Goal: Transaction & Acquisition: Purchase product/service

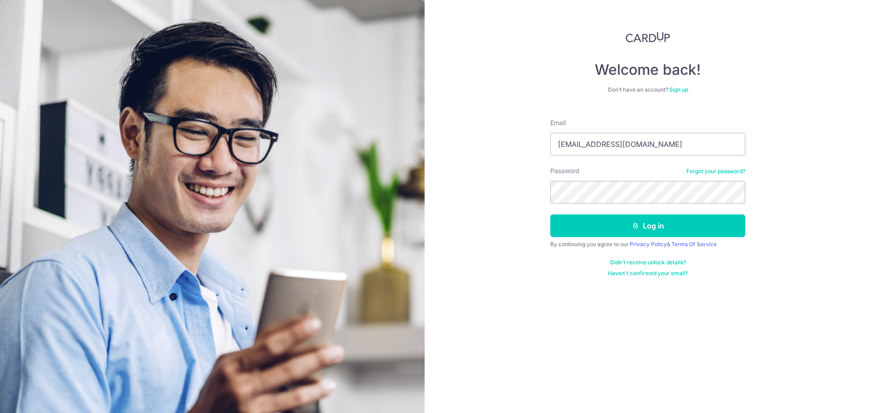
type input "[EMAIL_ADDRESS][DOMAIN_NAME]"
click at [550, 215] on button "Log in" at bounding box center [647, 226] width 195 height 23
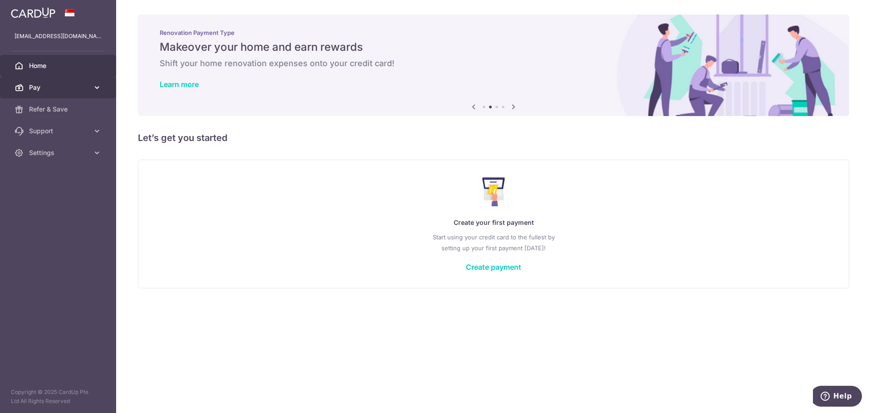
click at [102, 86] on link "Pay" at bounding box center [58, 88] width 116 height 22
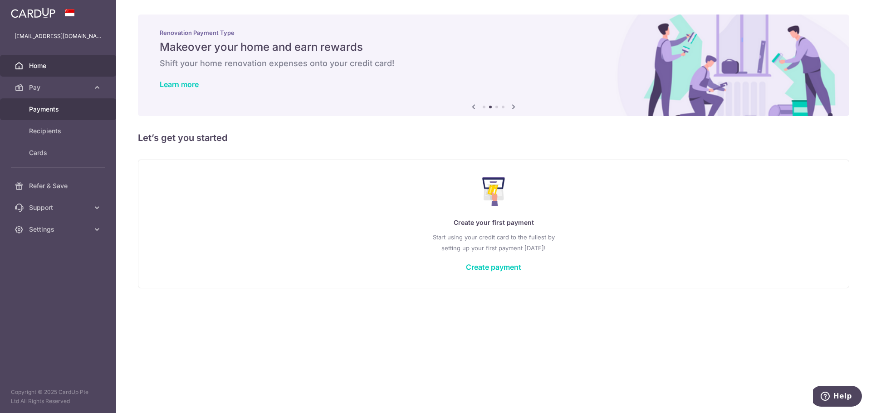
click at [88, 116] on link "Payments" at bounding box center [58, 109] width 116 height 22
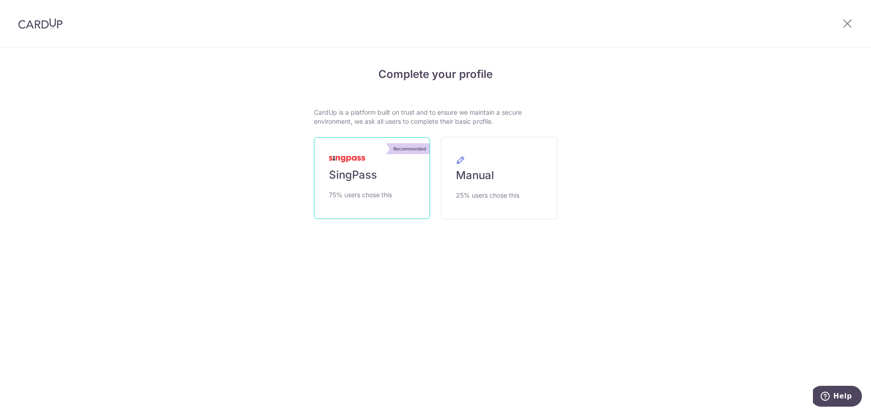
drag, startPoint x: 0, startPoint y: 0, endPoint x: 369, endPoint y: 159, distance: 401.9
click at [369, 159] on link "Recommended SingPass 75% users chose this" at bounding box center [372, 178] width 116 height 82
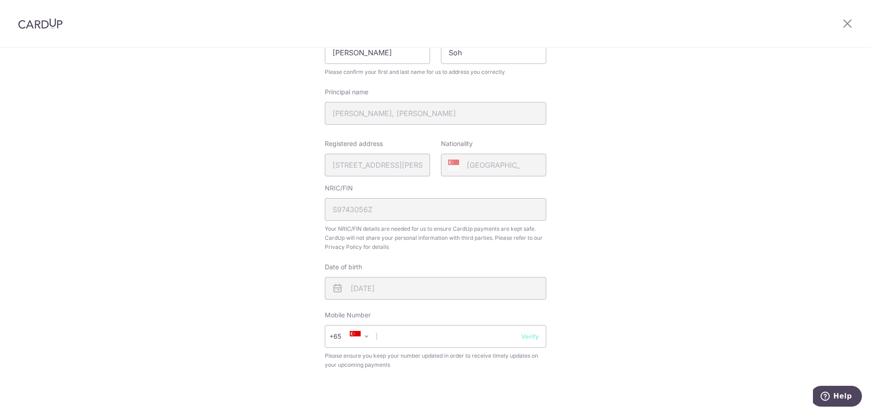
scroll to position [227, 0]
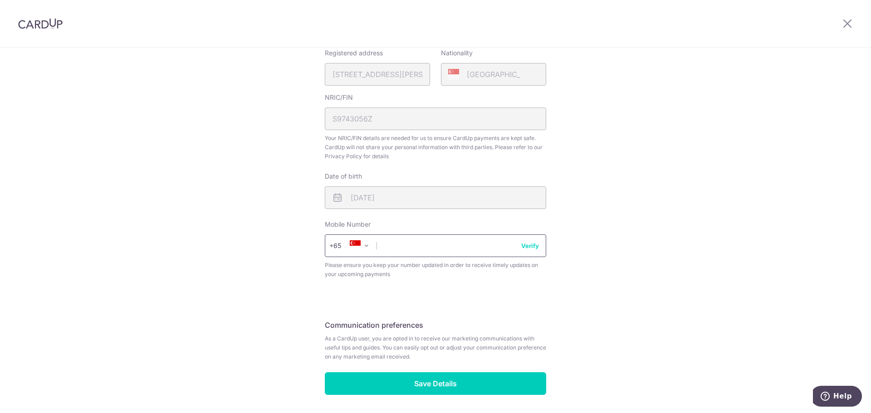
click at [472, 248] on input "text" at bounding box center [435, 246] width 221 height 23
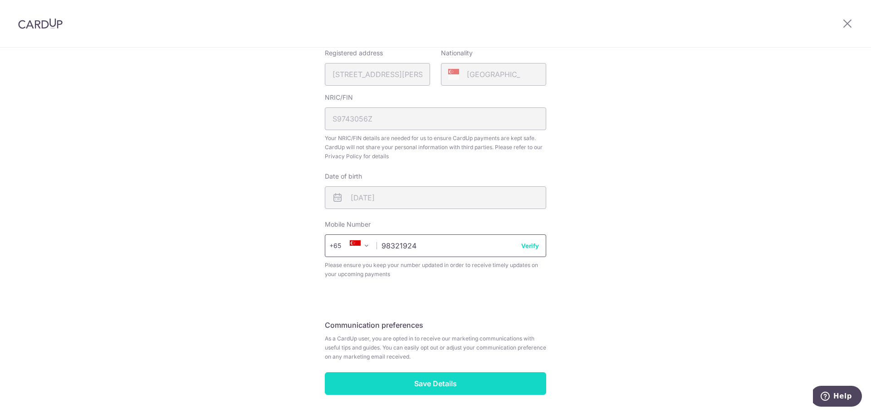
type input "98321924"
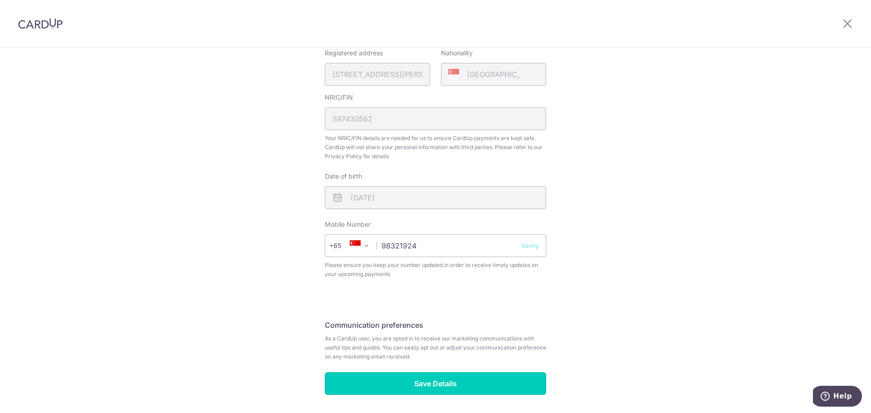
drag, startPoint x: 488, startPoint y: 386, endPoint x: 688, endPoint y: 265, distance: 233.2
click at [688, 265] on div "Review your details Your Details Please provide your full name as per your NRIC…" at bounding box center [435, 133] width 871 height 624
click at [679, 270] on div "Review your details Your Details Please provide your full name as per your NRIC…" at bounding box center [435, 133] width 871 height 624
click at [528, 247] on button "Verify" at bounding box center [530, 245] width 18 height 9
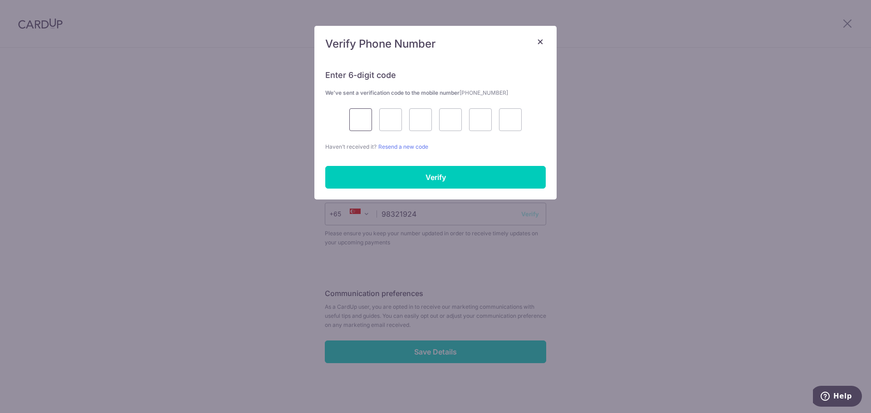
click at [355, 122] on input "text" at bounding box center [360, 119] width 23 height 23
type input "7"
type input "2"
type input "7"
type input "4"
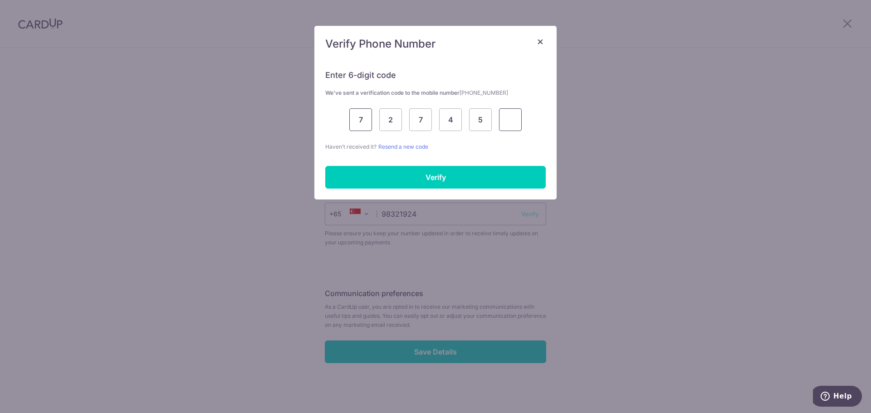
type input "7"
type input "5"
type input "7"
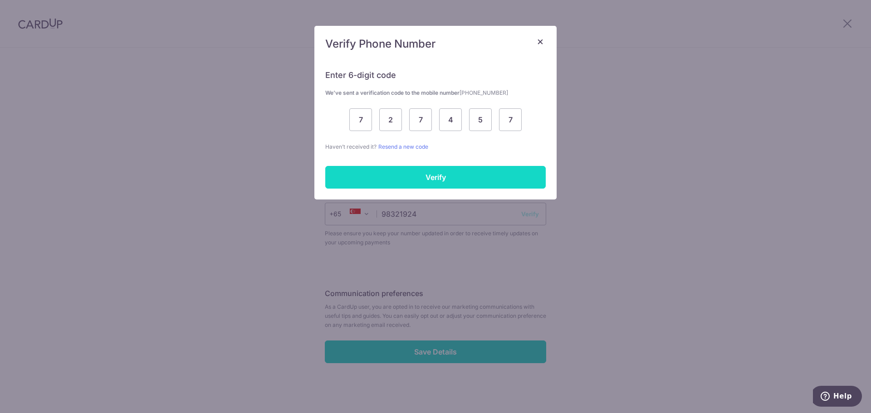
click at [475, 166] on input "Verify" at bounding box center [435, 177] width 220 height 23
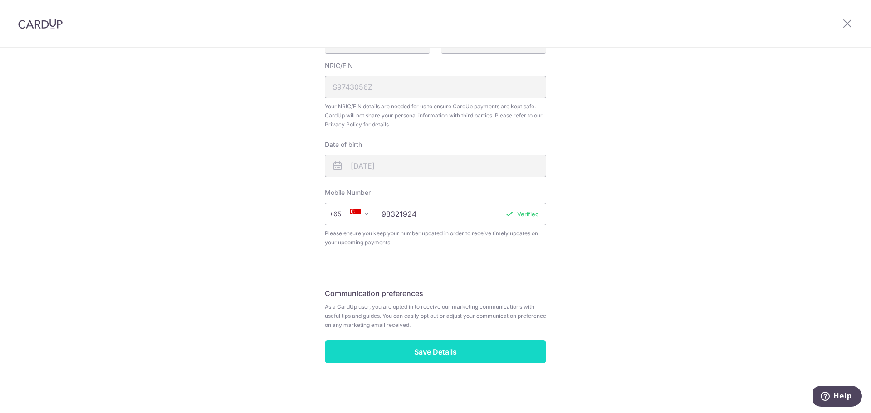
click at [467, 349] on input "Save Details" at bounding box center [435, 352] width 221 height 23
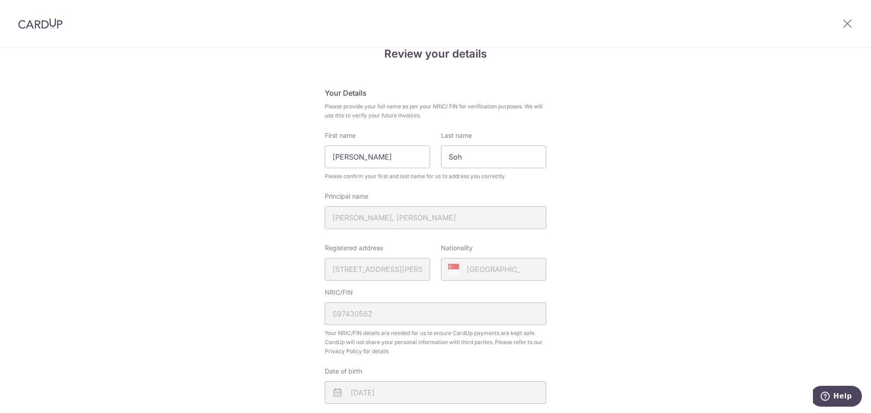
scroll to position [0, 0]
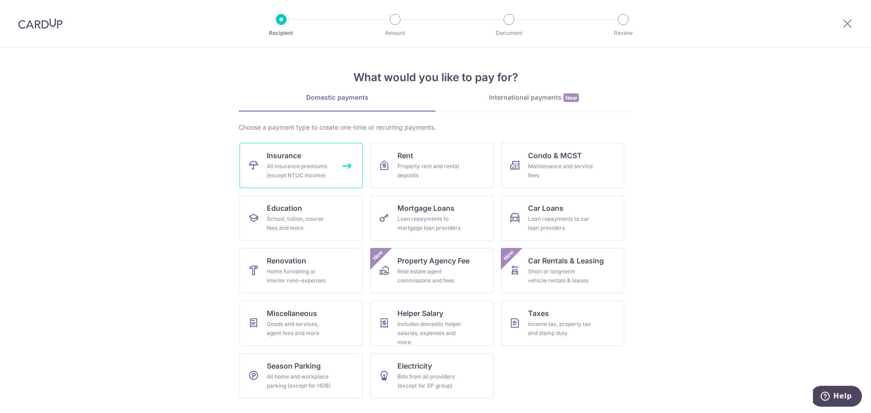
click at [320, 168] on div "All insurance premiums (except NTUC Income)" at bounding box center [299, 171] width 65 height 18
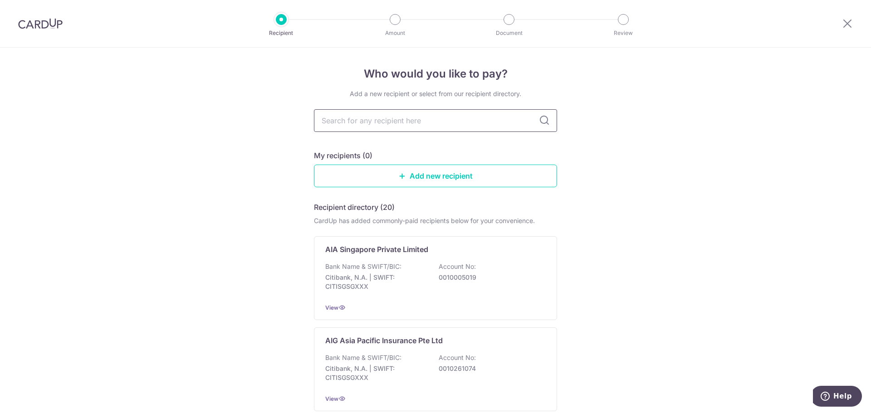
click at [475, 125] on input "text" at bounding box center [435, 120] width 243 height 23
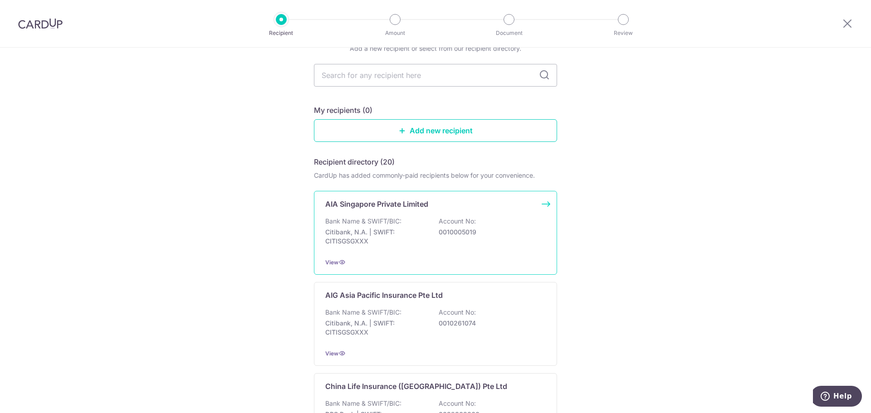
click at [471, 237] on div "Bank Name & SWIFT/BIC: Citibank, N.A. | SWIFT: CITISGSGXXX Account No: 00100050…" at bounding box center [435, 234] width 220 height 34
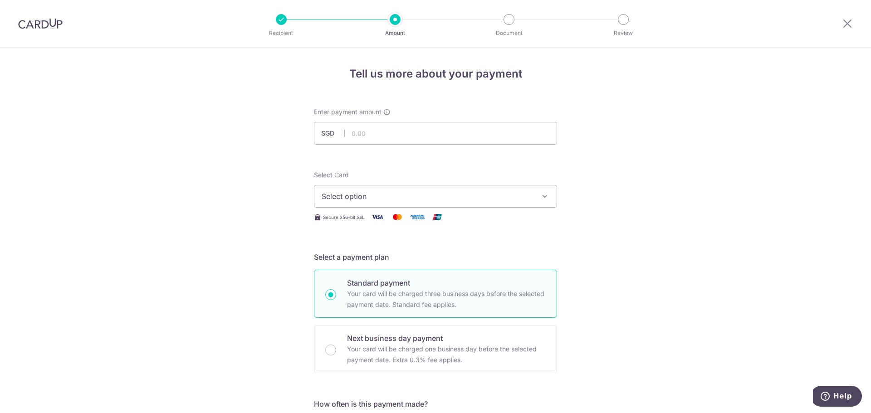
click at [542, 200] on icon "button" at bounding box center [544, 196] width 9 height 9
click at [516, 216] on link "Add credit card" at bounding box center [435, 222] width 242 height 16
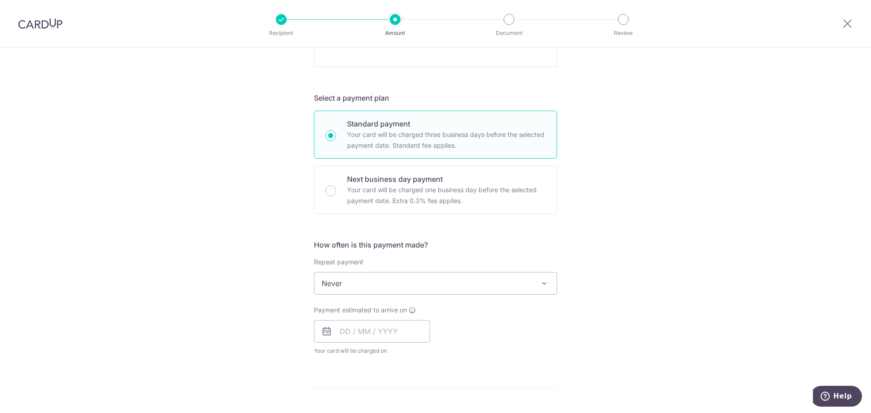
scroll to position [454, 0]
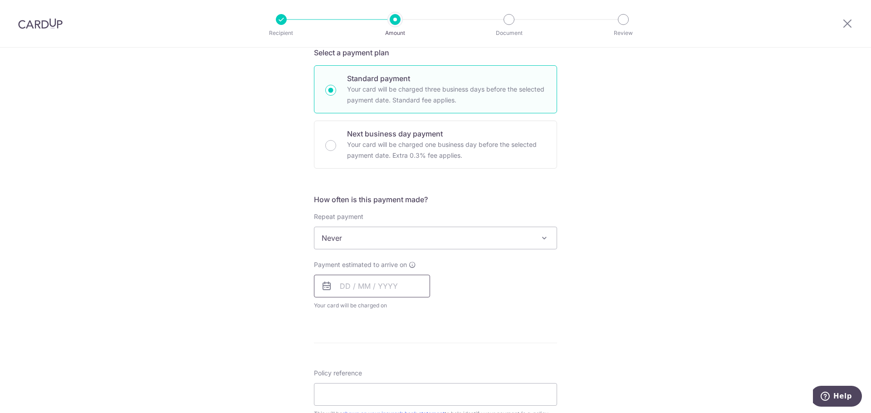
click at [340, 287] on input "text" at bounding box center [372, 286] width 116 height 23
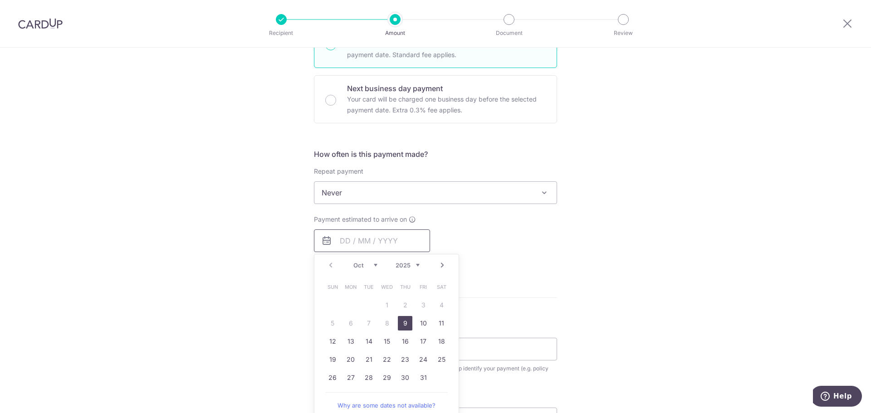
scroll to position [544, 0]
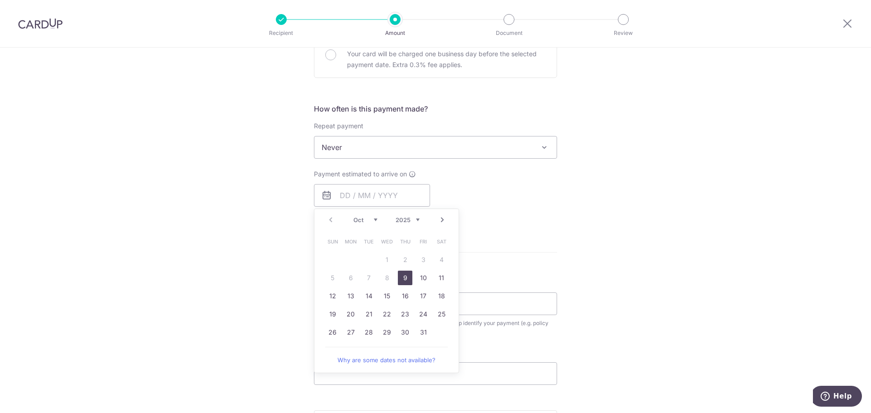
click at [399, 276] on link "9" at bounding box center [405, 278] width 15 height 15
type input "[DATE]"
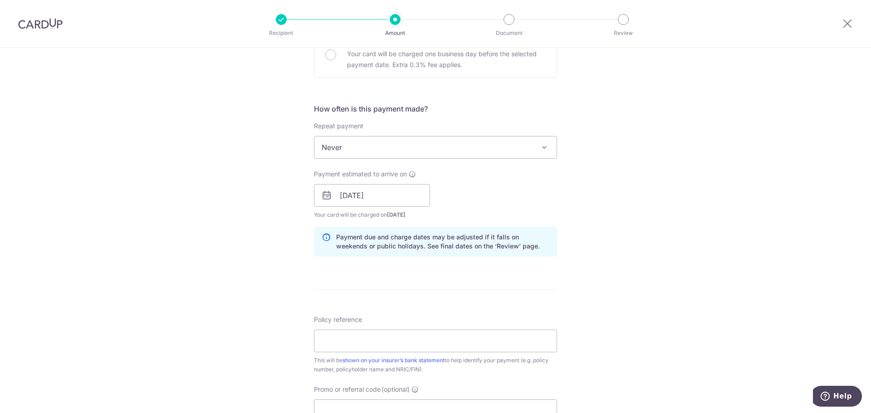
click at [729, 215] on div "Tell us more about your payment Enter payment amount SGD Select Card Add new ca…" at bounding box center [435, 56] width 871 height 1107
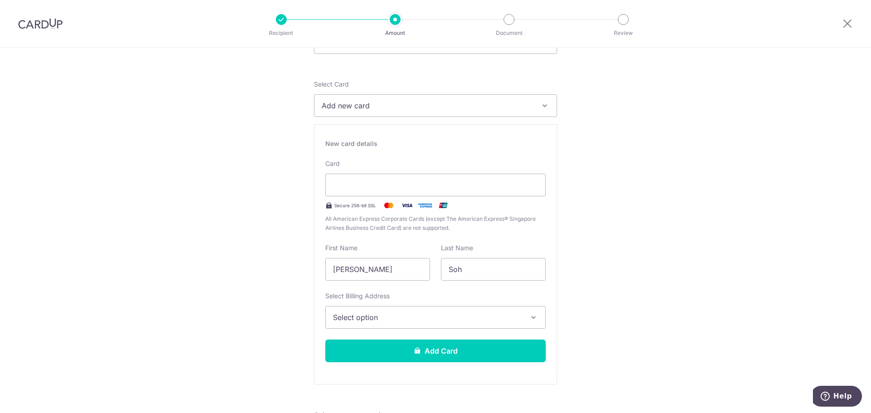
scroll to position [0, 0]
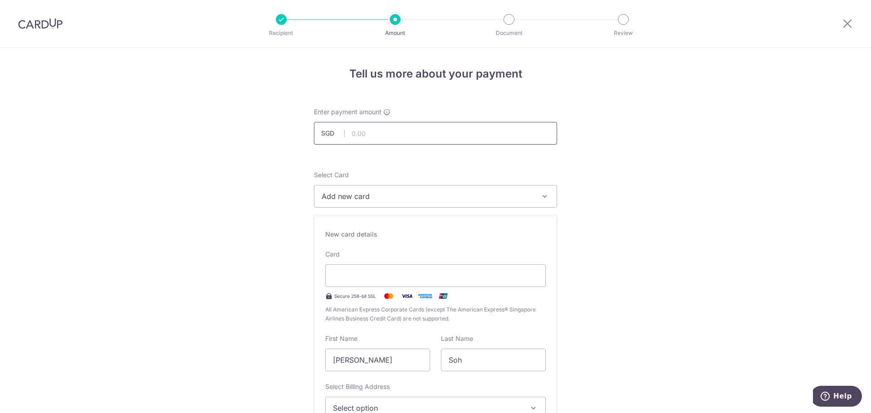
click at [410, 138] on input "text" at bounding box center [435, 133] width 243 height 23
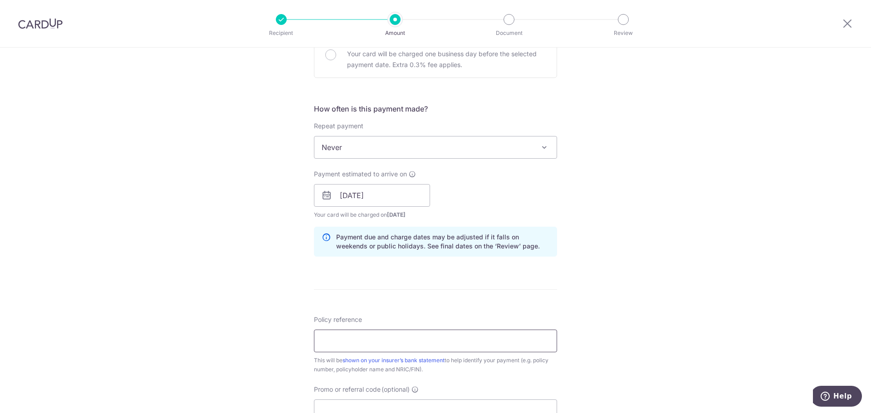
scroll to position [590, 0]
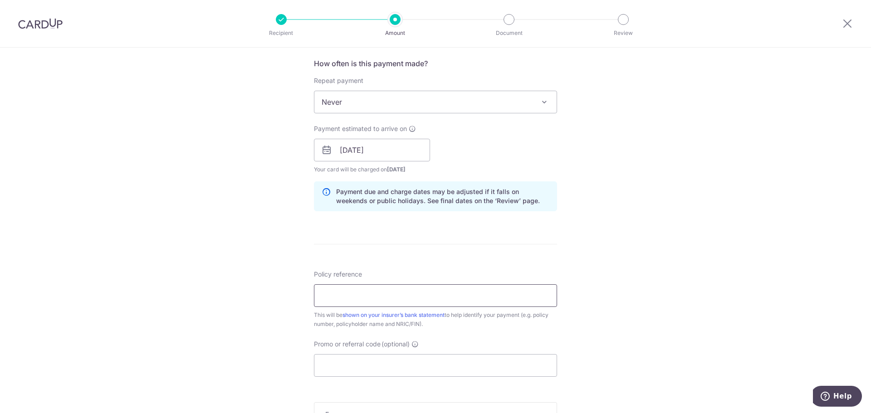
click at [373, 297] on input "Policy reference" at bounding box center [435, 295] width 243 height 23
type input "L550746296/L550746283/L550746270"
click at [768, 200] on div "Tell us more about your payment Enter payment amount SGD Select Card Add new ca…" at bounding box center [435, 11] width 871 height 1107
click at [450, 359] on input "Promo or referral code (optional)" at bounding box center [435, 365] width 243 height 23
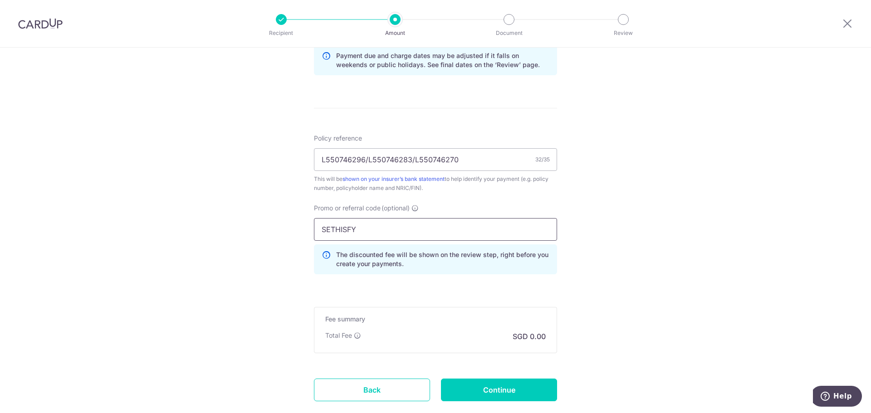
type input "SETHISFY"
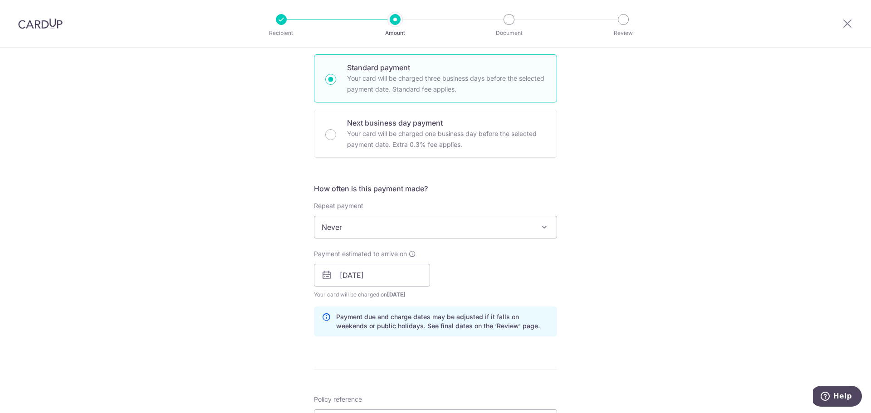
scroll to position [601, 0]
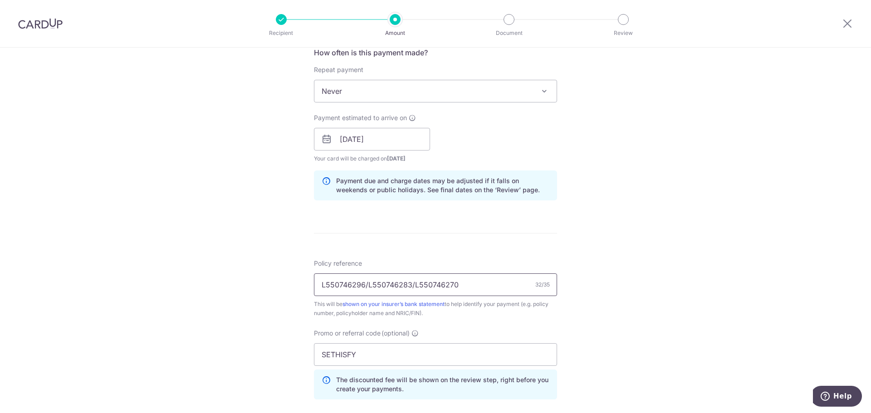
click at [493, 279] on input "L550746296/L550746283/L550746270" at bounding box center [435, 285] width 243 height 23
type input "L550746296/L550746283/L550746270"
click at [647, 289] on div "Tell us more about your payment Enter payment amount SGD Select Card Add new ca…" at bounding box center [435, 21] width 871 height 1148
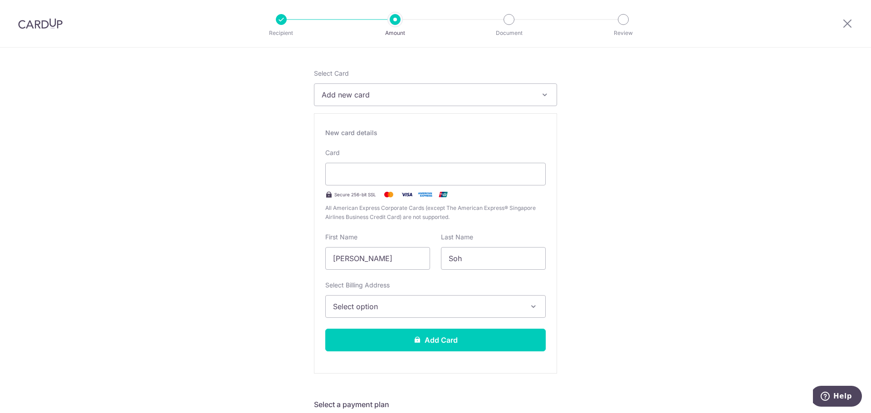
scroll to position [56, 0]
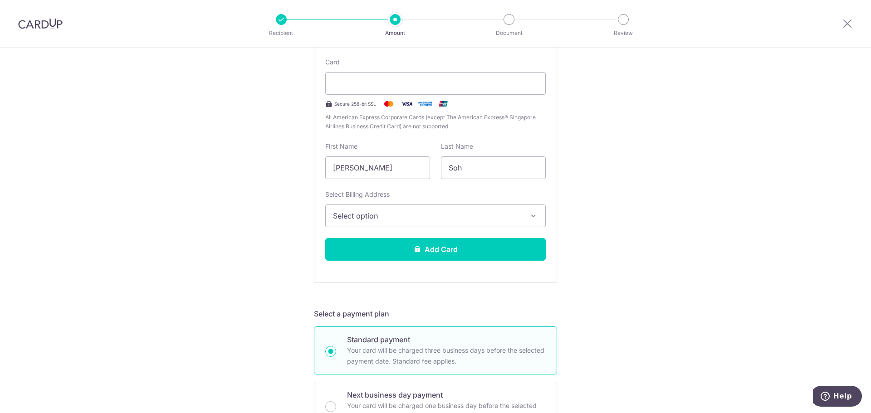
click at [537, 220] on button "Select option" at bounding box center [435, 216] width 220 height 23
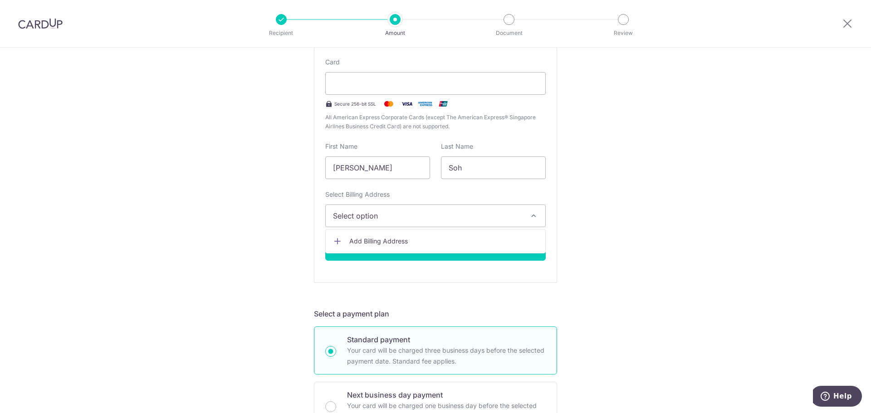
click at [505, 239] on span "Add Billing Address" at bounding box center [443, 241] width 189 height 9
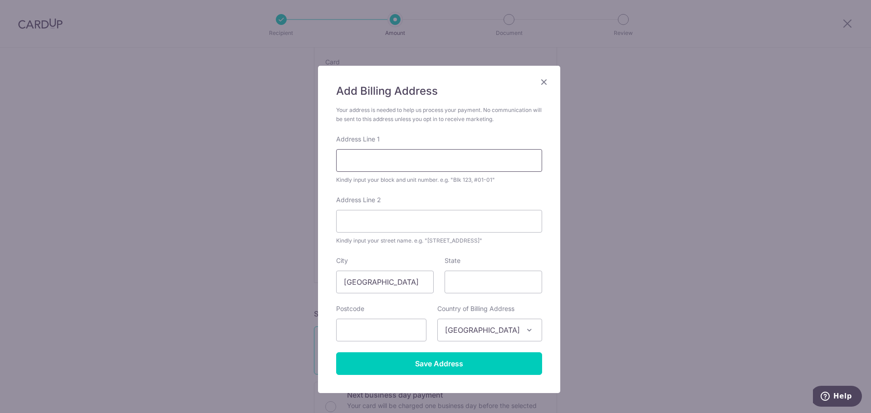
click at [434, 164] on input "Address Line 1" at bounding box center [439, 160] width 206 height 23
type input "Blk 56, #09-29"
click at [441, 228] on input "Address Line 2" at bounding box center [439, 221] width 206 height 23
type input "Choa Chu Kang North 6"
click at [486, 290] on input "State" at bounding box center [494, 282] width 98 height 23
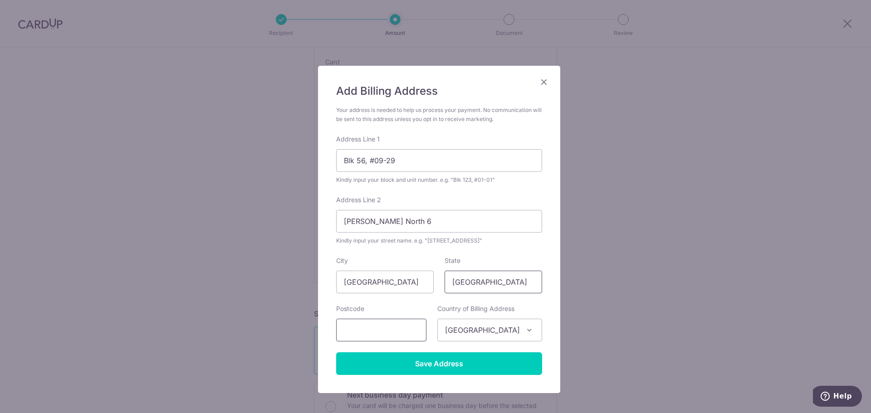
type input "Singapore"
click at [420, 333] on input "text" at bounding box center [381, 330] width 90 height 23
drag, startPoint x: 340, startPoint y: 332, endPoint x: 366, endPoint y: 332, distance: 26.3
click at [366, 332] on input "689577" at bounding box center [381, 330] width 90 height 23
click at [368, 331] on input "689577" at bounding box center [381, 330] width 90 height 23
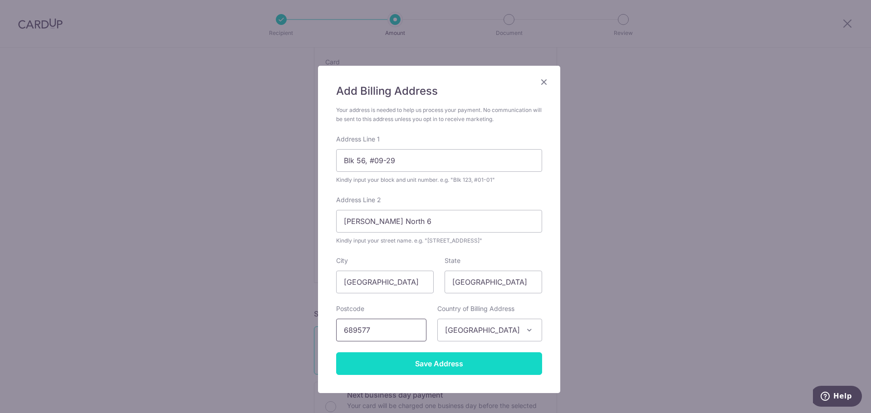
type input "689577"
click at [432, 367] on input "Save Address" at bounding box center [439, 363] width 206 height 23
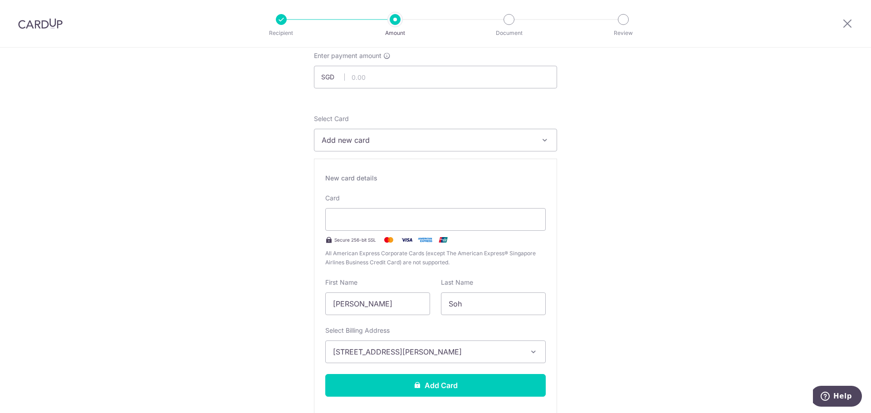
scroll to position [0, 0]
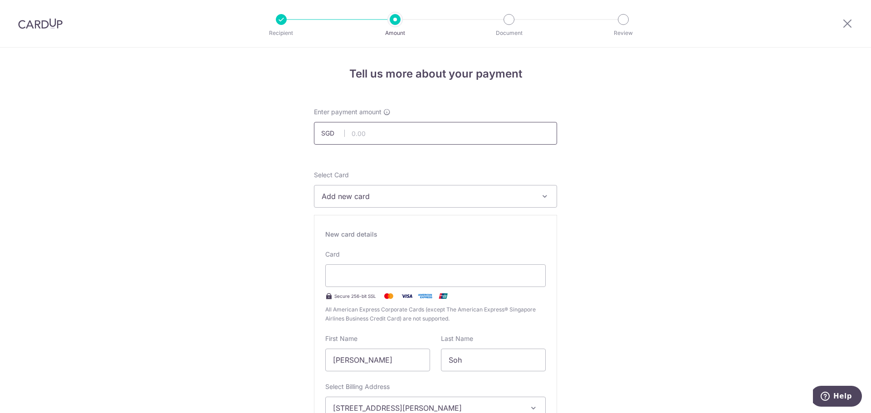
click at [380, 127] on input "text" at bounding box center [435, 133] width 243 height 23
click at [445, 130] on input "text" at bounding box center [435, 133] width 243 height 23
type input "4,238.79"
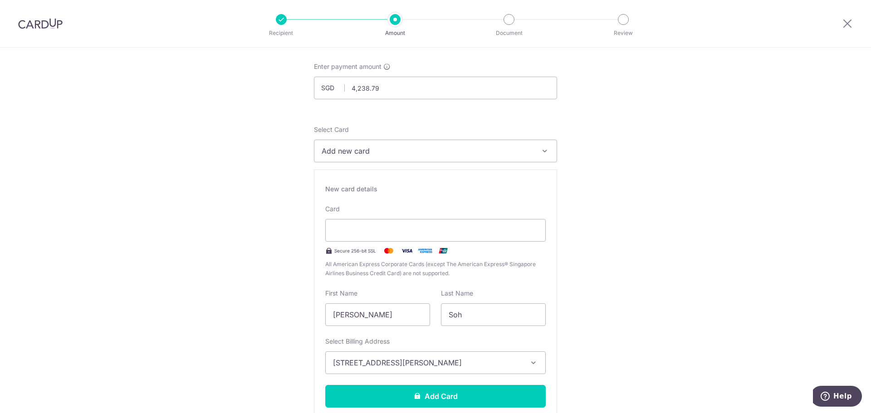
scroll to position [136, 0]
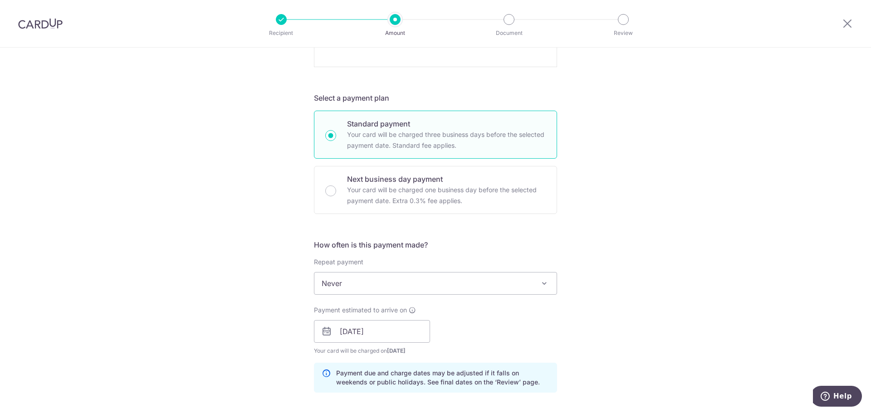
click at [657, 247] on div "Tell us more about your payment Enter payment amount SGD 4,238.79 4238.79 Selec…" at bounding box center [435, 213] width 871 height 1148
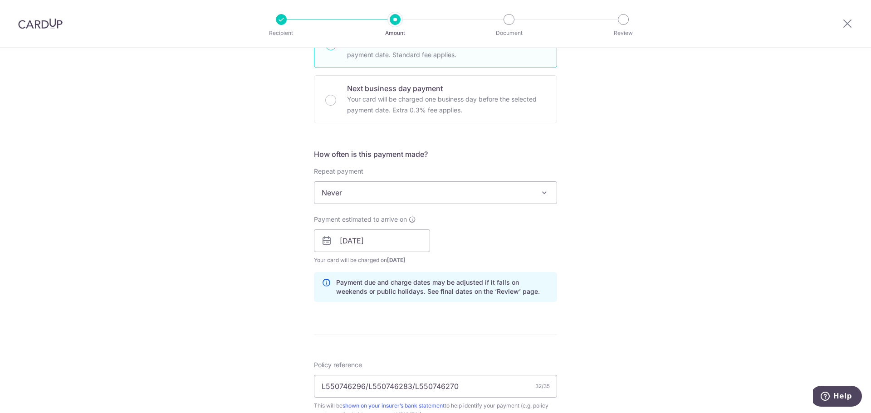
click at [543, 197] on span at bounding box center [544, 192] width 11 height 11
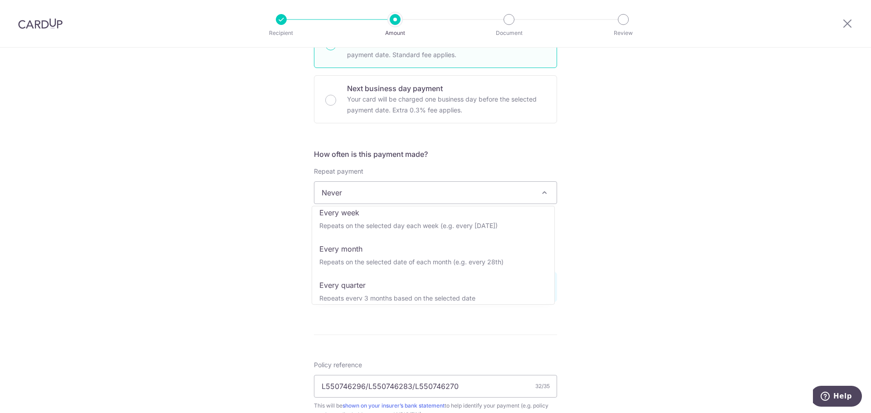
scroll to position [127, 0]
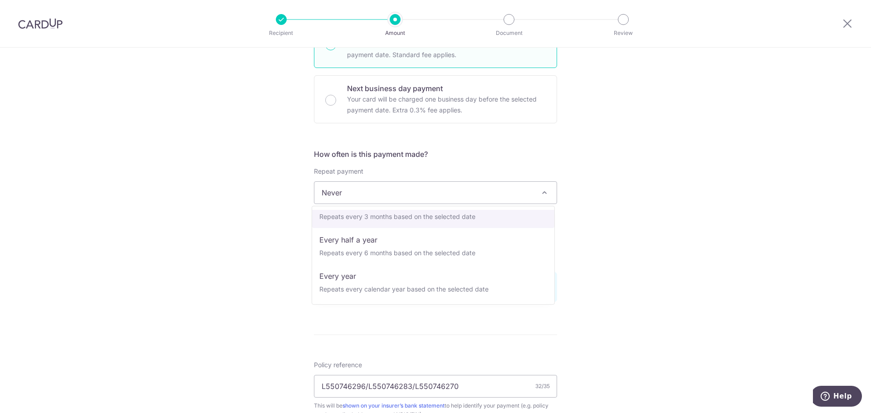
click at [655, 207] on div "Tell us more about your payment Enter payment amount SGD 4,238.79 4238.79 Selec…" at bounding box center [435, 123] width 871 height 1148
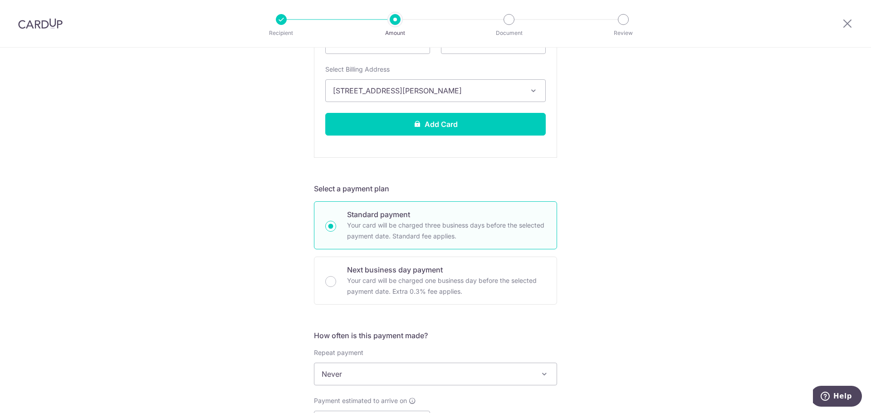
scroll to position [227, 0]
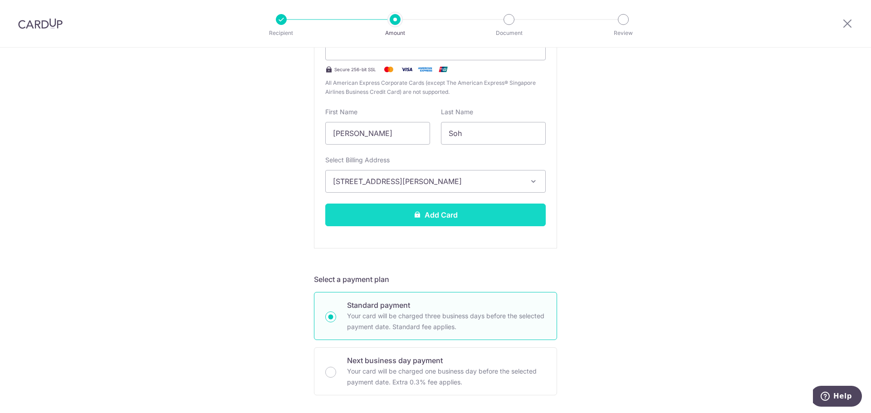
click at [505, 219] on button "Add Card" at bounding box center [435, 215] width 220 height 23
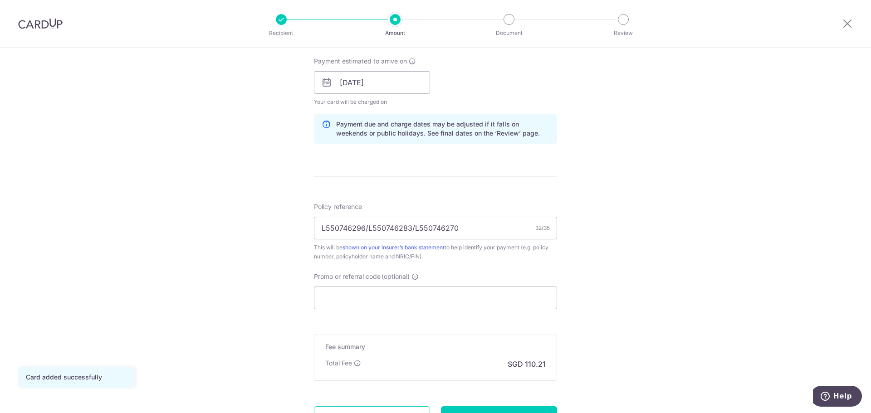
scroll to position [492, 0]
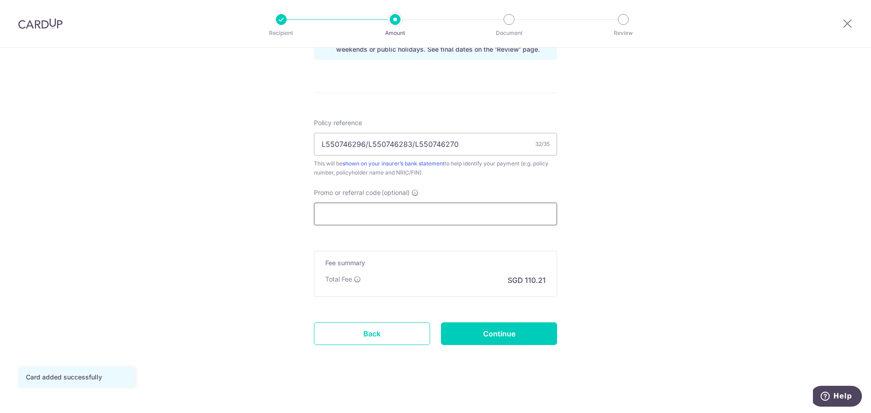
click at [485, 220] on input "Promo or referral code (optional)" at bounding box center [435, 214] width 243 height 23
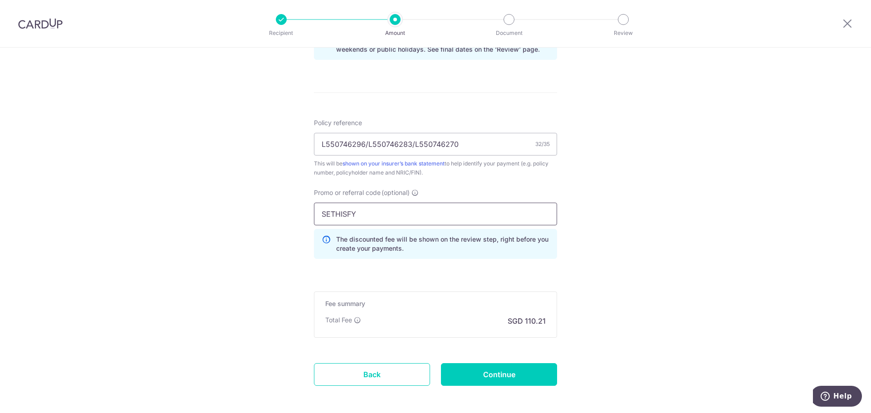
type input "SETHISFY"
click at [655, 253] on div "Tell us more about your payment Enter payment amount SGD 4,238.79 4238.79 Card …" at bounding box center [435, 4] width 871 height 899
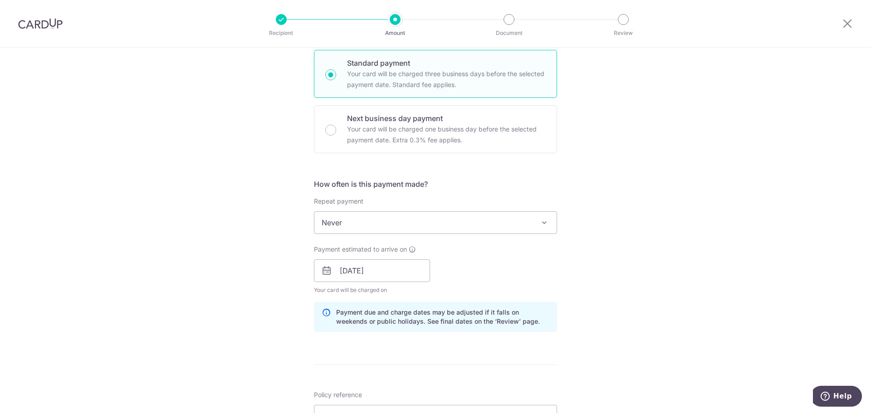
scroll to position [447, 0]
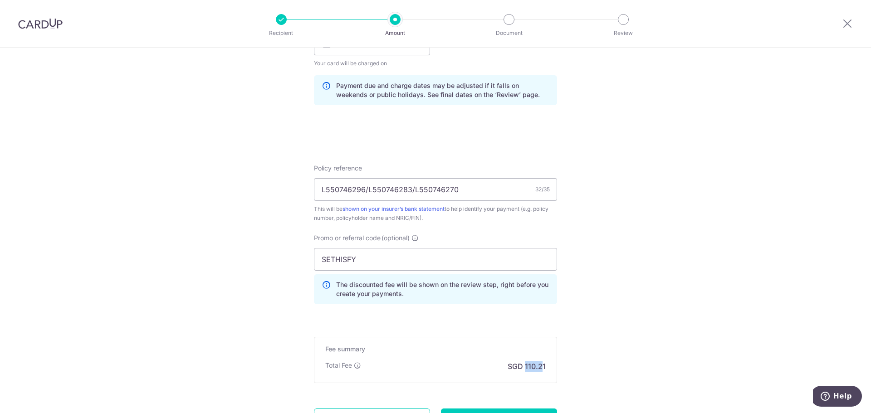
drag, startPoint x: 523, startPoint y: 368, endPoint x: 539, endPoint y: 369, distance: 15.9
click at [539, 369] on p "SGD 110.21" at bounding box center [527, 366] width 38 height 11
click at [605, 336] on div "Tell us more about your payment Enter payment amount SGD 4,238.79 4238.79 Card …" at bounding box center [435, 50] width 871 height 899
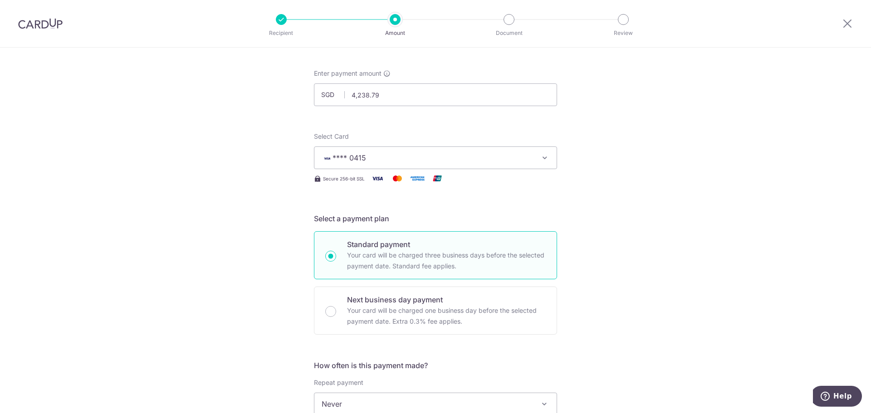
scroll to position [0, 0]
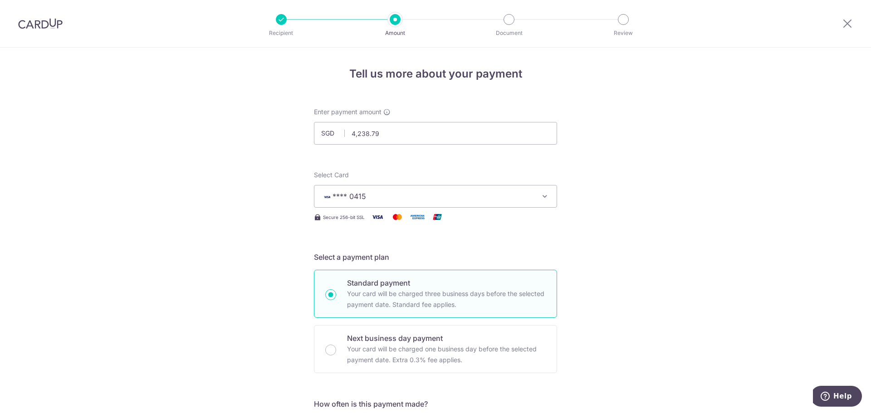
drag, startPoint x: 773, startPoint y: 251, endPoint x: 778, endPoint y: 233, distance: 19.3
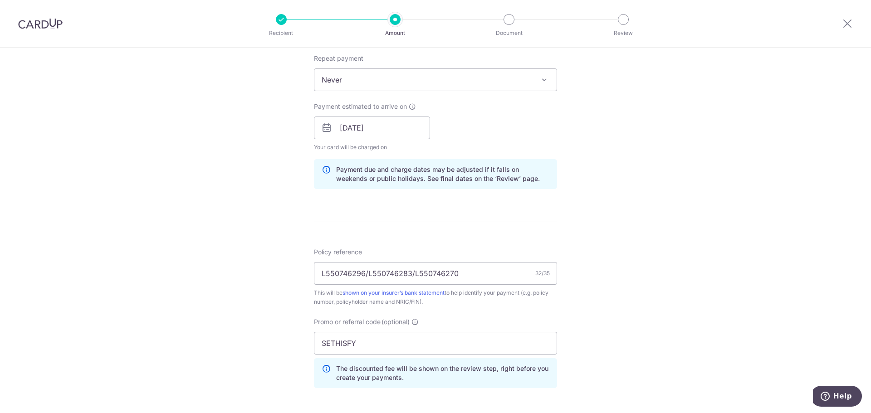
scroll to position [408, 0]
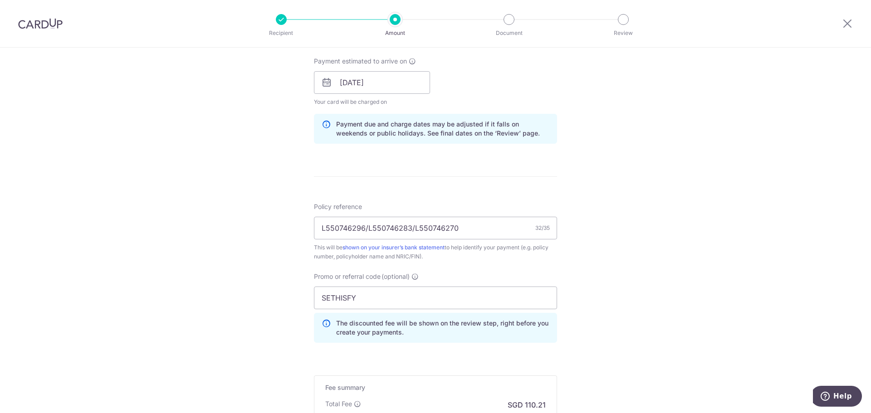
click at [692, 205] on div "Tell us more about your payment Enter payment amount SGD 4,238.79 4238.79 Card …" at bounding box center [435, 88] width 871 height 899
click at [689, 223] on div "Tell us more about your payment Enter payment amount SGD 4,238.79 4238.79 Card …" at bounding box center [435, 88] width 871 height 899
click at [336, 229] on input "L550746296/L550746283/L550746270" at bounding box center [435, 228] width 243 height 23
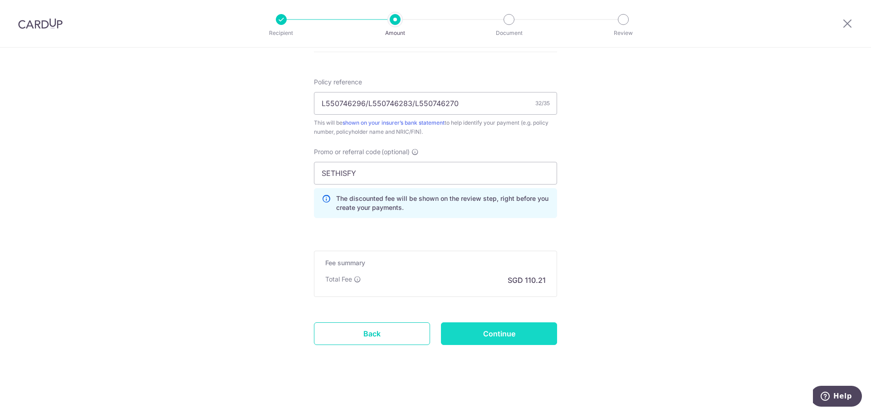
click at [521, 334] on input "Continue" at bounding box center [499, 334] width 116 height 23
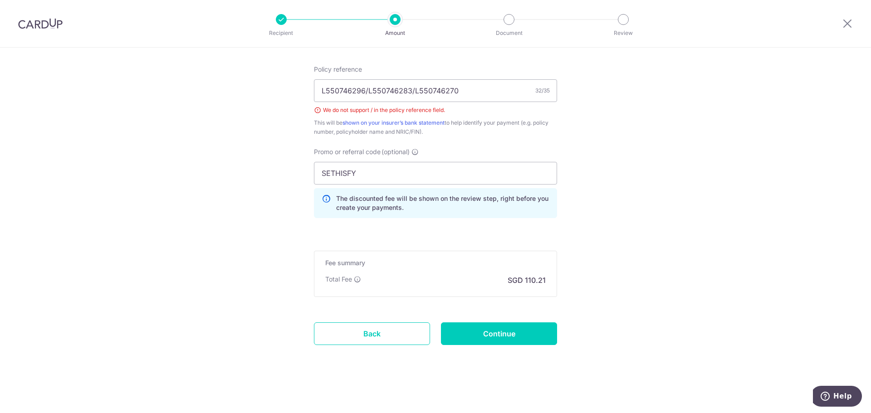
scroll to position [410, 0]
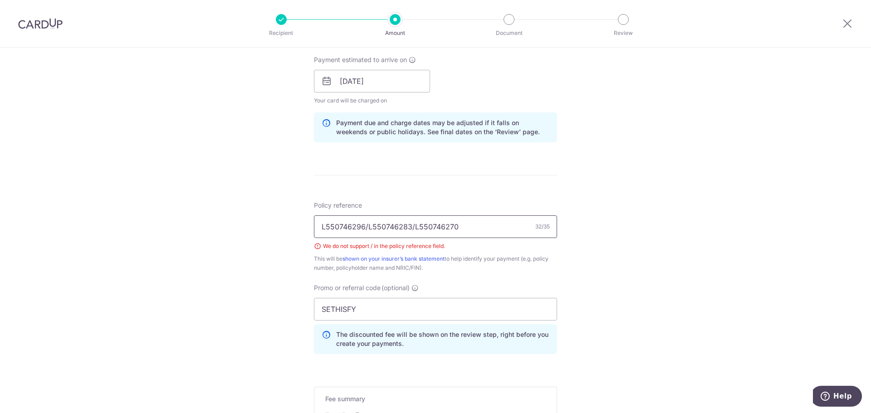
drag, startPoint x: 366, startPoint y: 228, endPoint x: 372, endPoint y: 223, distance: 8.7
click at [366, 228] on input "L550746296/L550746283/L550746270" at bounding box center [435, 226] width 243 height 23
click at [363, 228] on input "L550746296 L550746283 L550746270" at bounding box center [435, 226] width 243 height 23
type input "L550746296, L550746283, L550746270"
click at [592, 256] on div "Tell us more about your payment Enter payment amount SGD 4,238.79 4238.79 Selec…" at bounding box center [435, 93] width 871 height 911
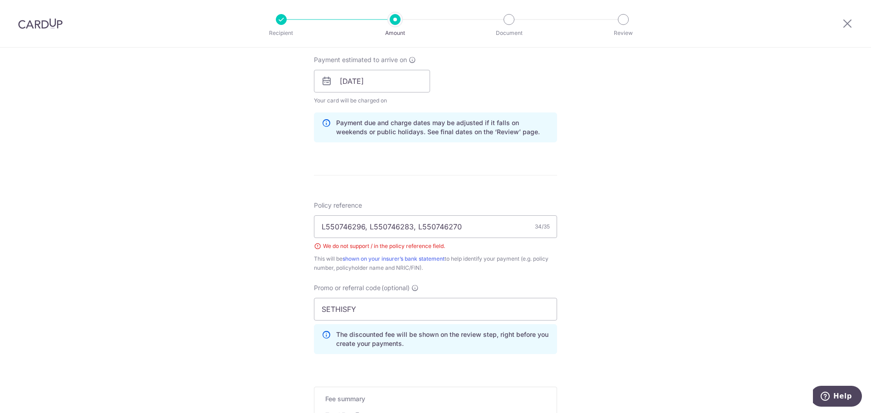
scroll to position [546, 0]
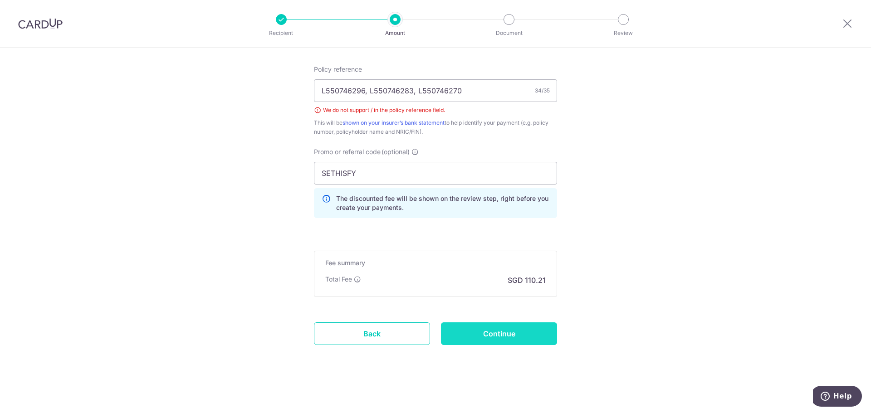
click at [506, 334] on input "Continue" at bounding box center [499, 334] width 116 height 23
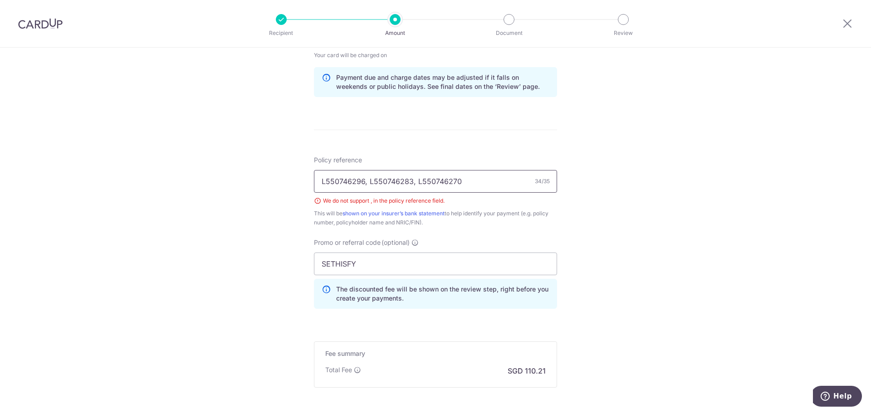
drag, startPoint x: 365, startPoint y: 184, endPoint x: 424, endPoint y: 169, distance: 61.0
click at [365, 183] on input "L550746296, L550746283, L550746270" at bounding box center [435, 181] width 243 height 23
click at [411, 187] on input "L550746296 L550746283, L550746270" at bounding box center [435, 181] width 243 height 23
type input "L550746296 L550746283 L550746270"
click at [719, 235] on div "Tell us more about your payment Enter payment amount SGD 4,238.79 4238.79 Selec…" at bounding box center [435, 48] width 871 height 911
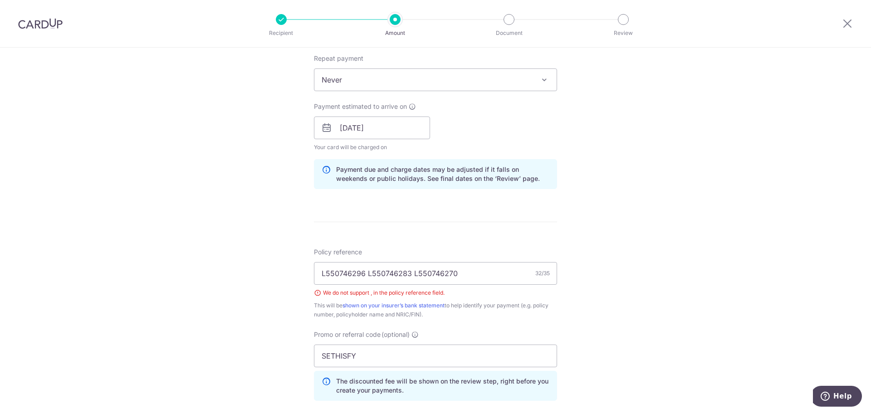
scroll to position [546, 0]
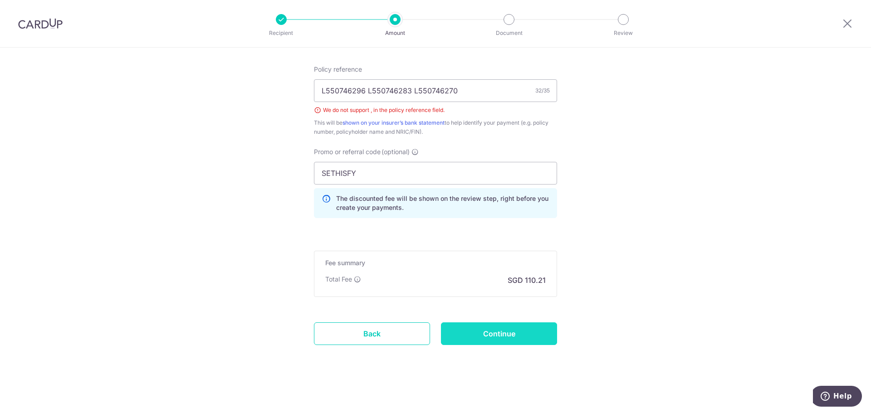
click at [535, 339] on input "Continue" at bounding box center [499, 334] width 116 height 23
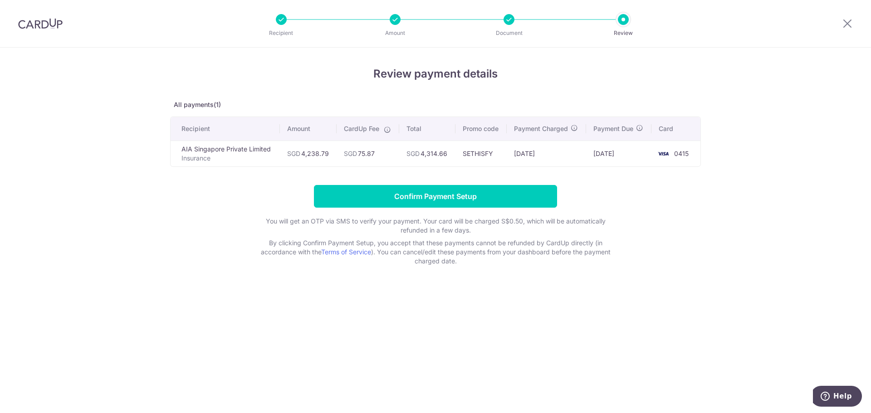
drag, startPoint x: 182, startPoint y: 148, endPoint x: 251, endPoint y: 153, distance: 68.7
click at [251, 153] on td "AIA Singapore Private Limited Insurance" at bounding box center [225, 154] width 109 height 26
click at [572, 153] on td "[DATE]" at bounding box center [547, 154] width 80 height 26
drag, startPoint x: 302, startPoint y: 154, endPoint x: 327, endPoint y: 155, distance: 25.4
click at [327, 155] on td "SGD 4,238.79" at bounding box center [308, 154] width 57 height 26
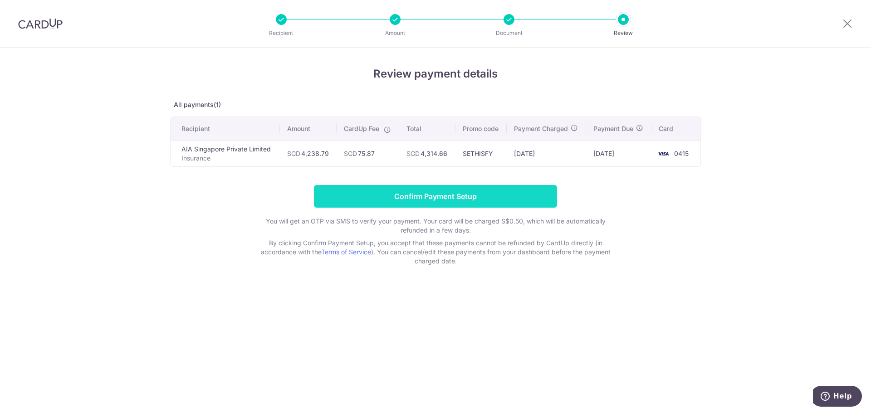
click at [528, 199] on input "Confirm Payment Setup" at bounding box center [435, 196] width 243 height 23
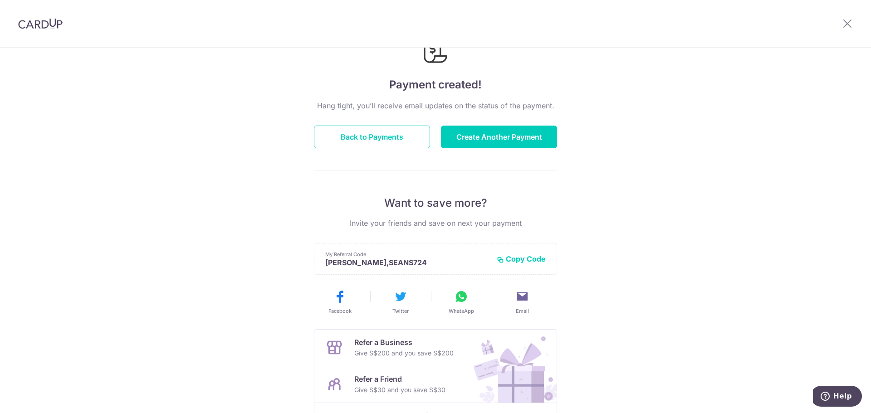
scroll to position [119, 0]
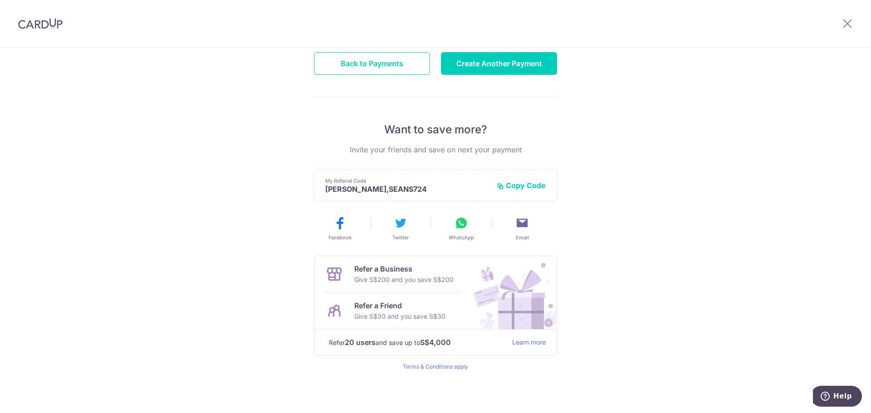
drag, startPoint x: 357, startPoint y: 316, endPoint x: 431, endPoint y: 317, distance: 74.4
click at [431, 317] on p "Give S$30 and you save S$30" at bounding box center [399, 316] width 91 height 11
click at [723, 288] on div "Payment created! Hang tight, you’ll receive email updates on the status of the …" at bounding box center [435, 171] width 871 height 484
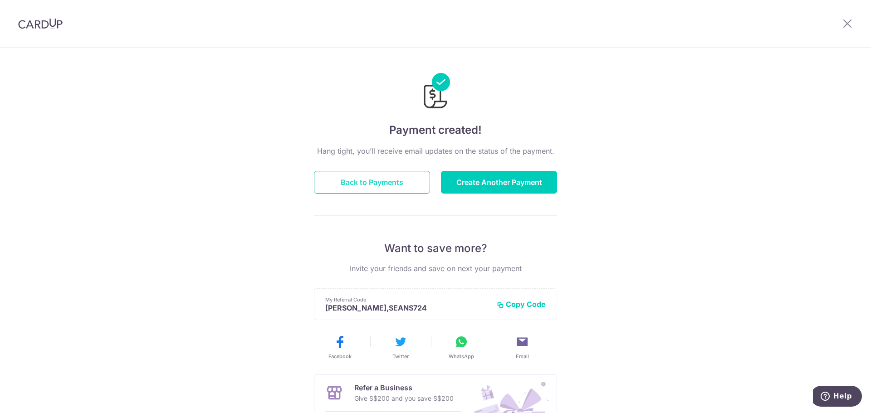
click at [367, 176] on button "Back to Payments" at bounding box center [372, 182] width 116 height 23
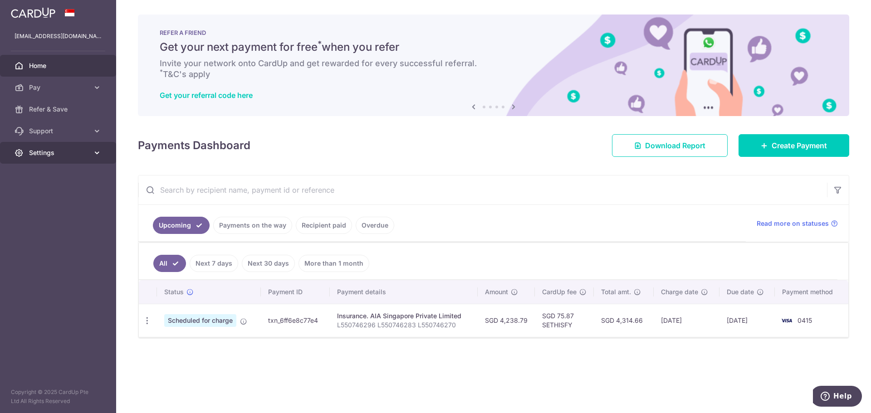
click at [93, 156] on icon at bounding box center [97, 152] width 9 height 9
click at [58, 193] on span "Logout" at bounding box center [59, 196] width 60 height 9
